Goal: Task Accomplishment & Management: Complete application form

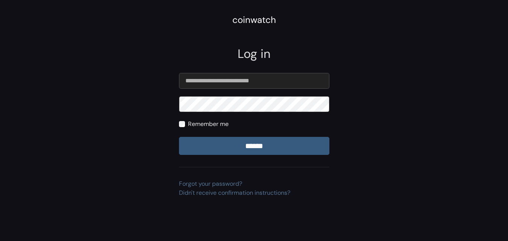
click at [179, 137] on input "******" at bounding box center [254, 146] width 150 height 18
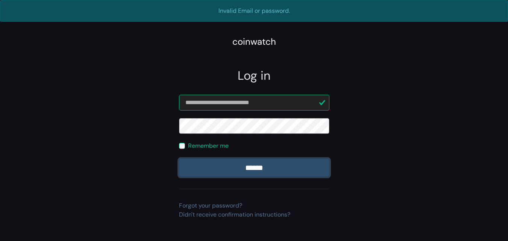
click at [252, 167] on input "******" at bounding box center [254, 168] width 150 height 18
